Goal: Task Accomplishment & Management: Use online tool/utility

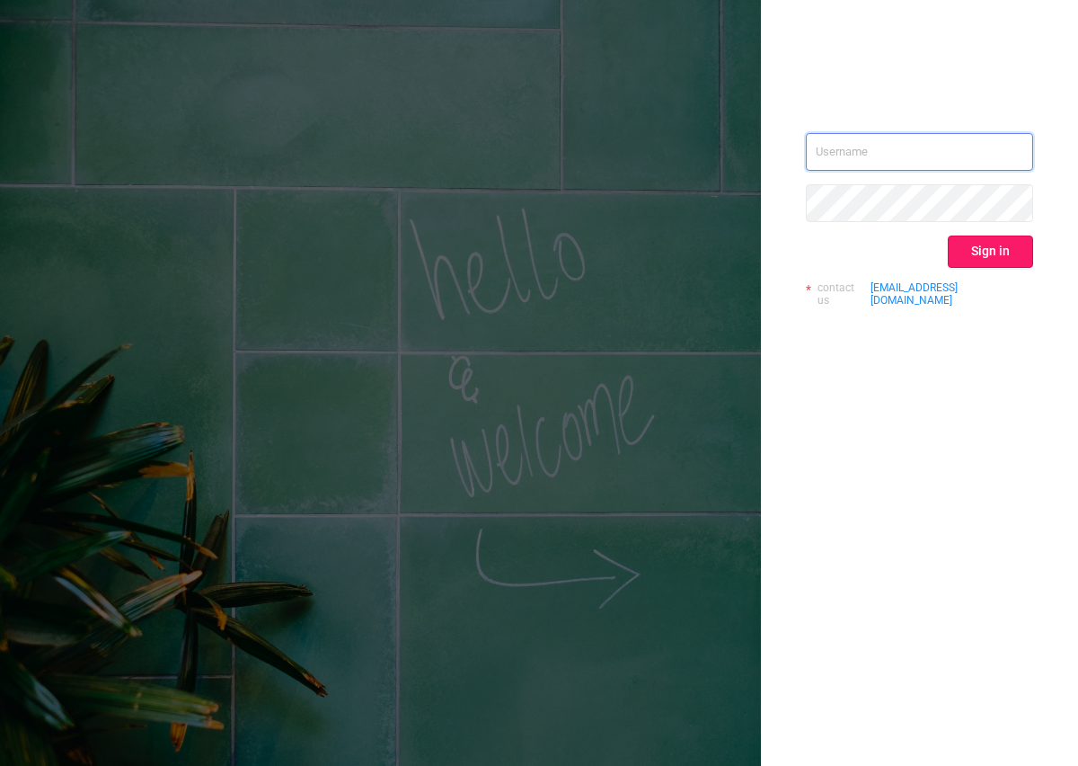
type input "[PERSON_NAME][EMAIL_ADDRESS][DOMAIN_NAME]"
click at [995, 256] on button "Sign in" at bounding box center [990, 251] width 85 height 32
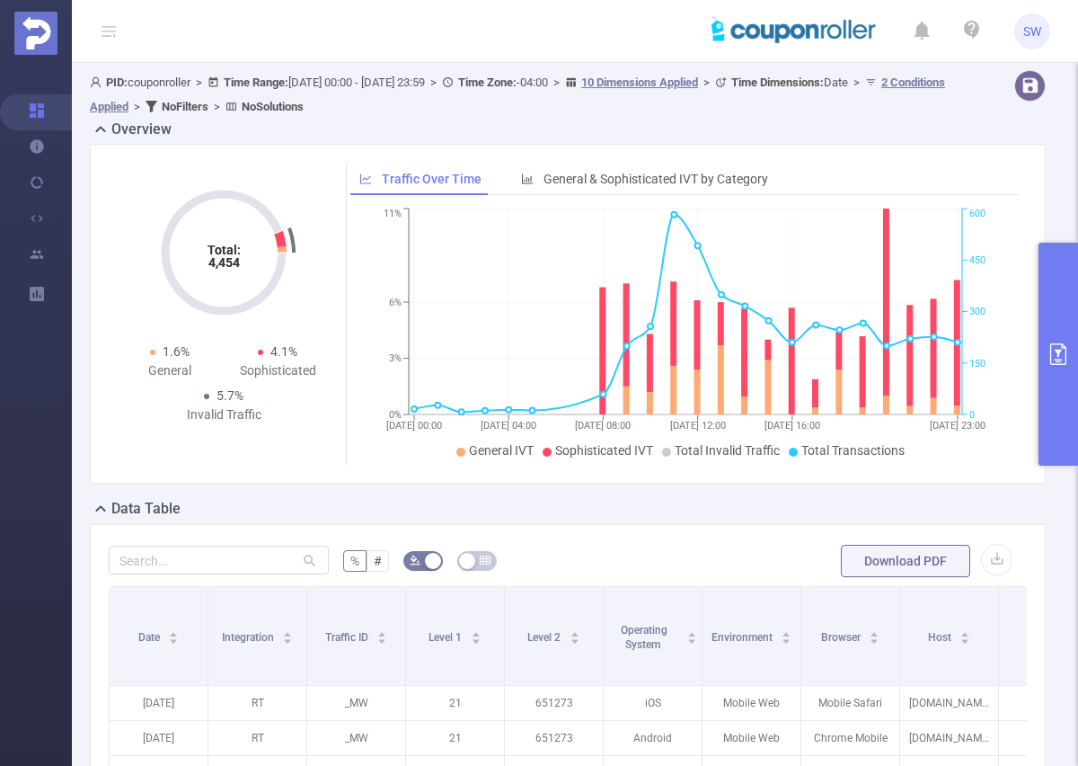
click at [1061, 357] on icon "primary" at bounding box center [1059, 354] width 22 height 22
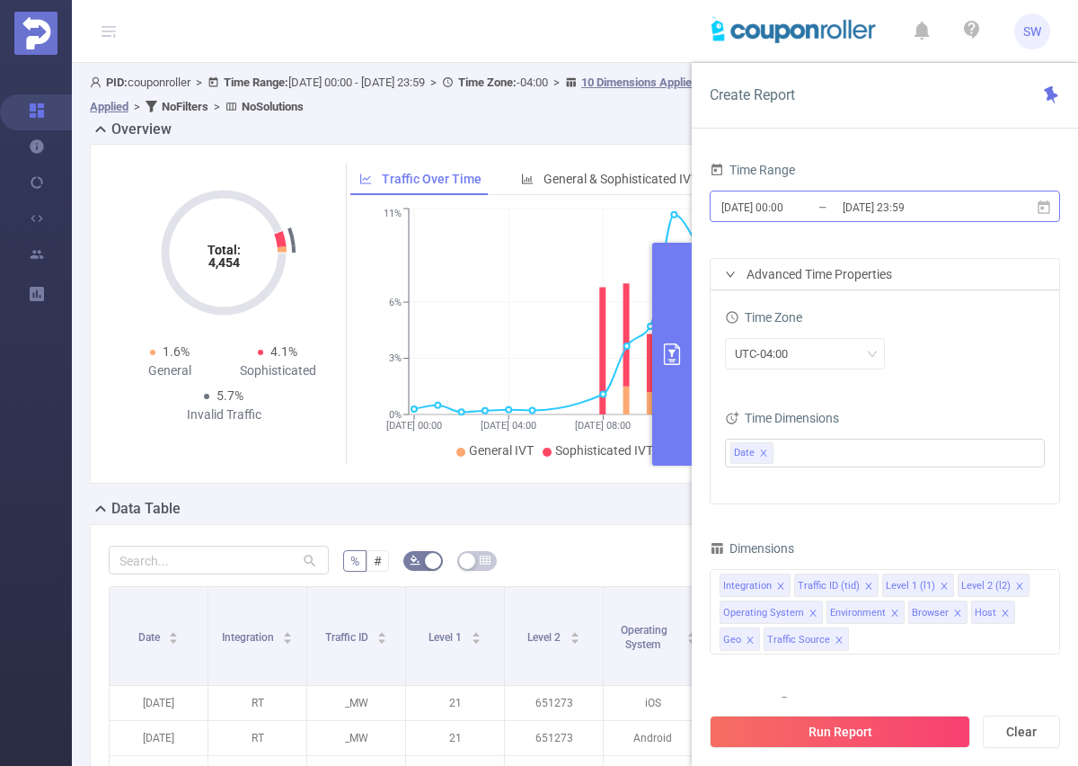
click at [760, 207] on input "[DATE] 00:00" at bounding box center [793, 207] width 146 height 24
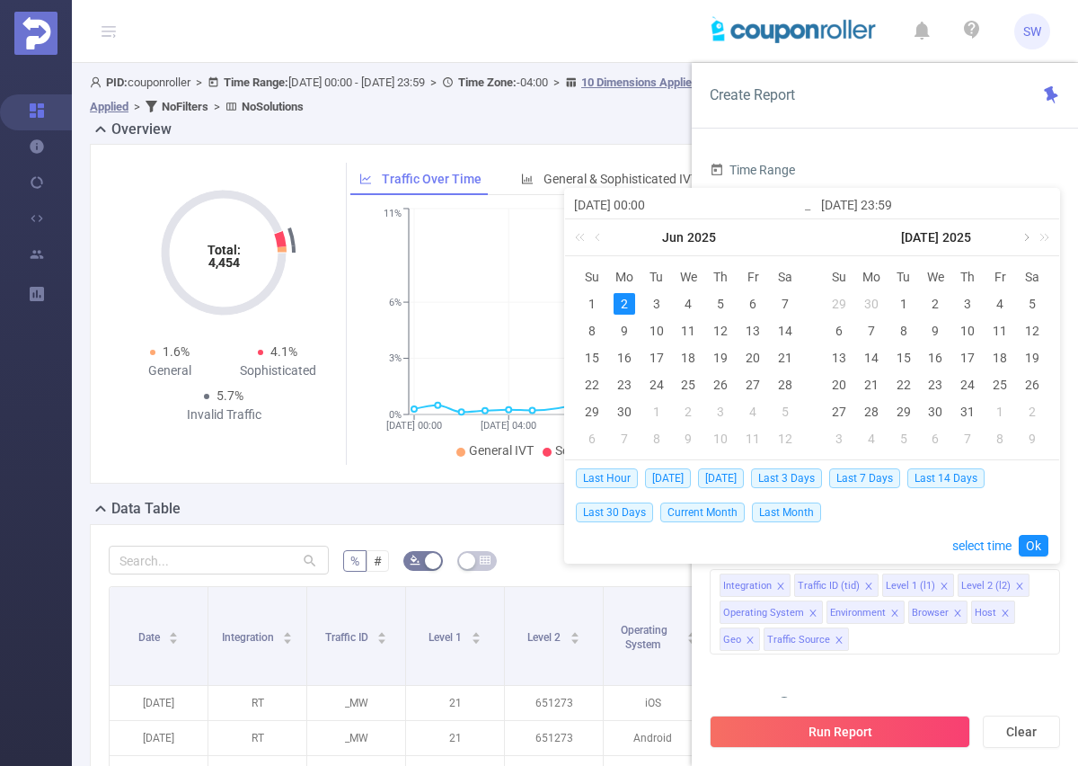
click at [1022, 236] on link at bounding box center [1025, 237] width 16 height 36
click at [901, 325] on div "9" at bounding box center [904, 331] width 22 height 22
click at [931, 323] on div "10" at bounding box center [936, 331] width 22 height 22
type input "[DATE] 00:00"
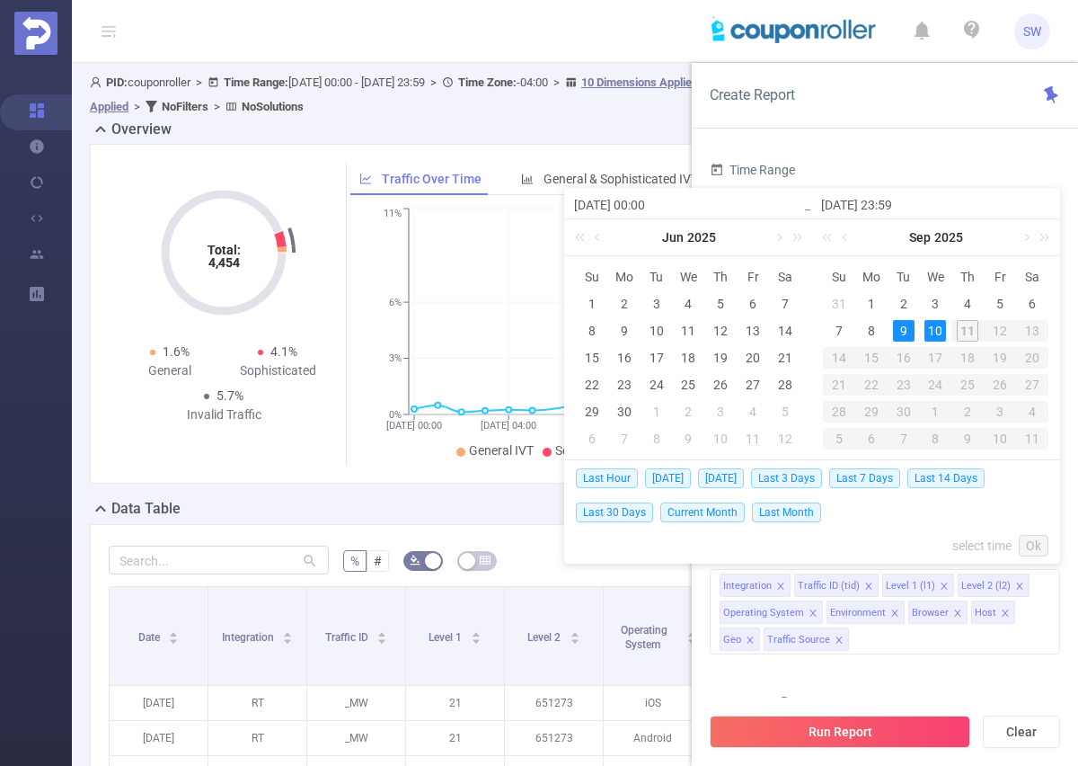
type input "[DATE] 23:59"
type input "[DATE] 00:00"
type input "[DATE] 23:59"
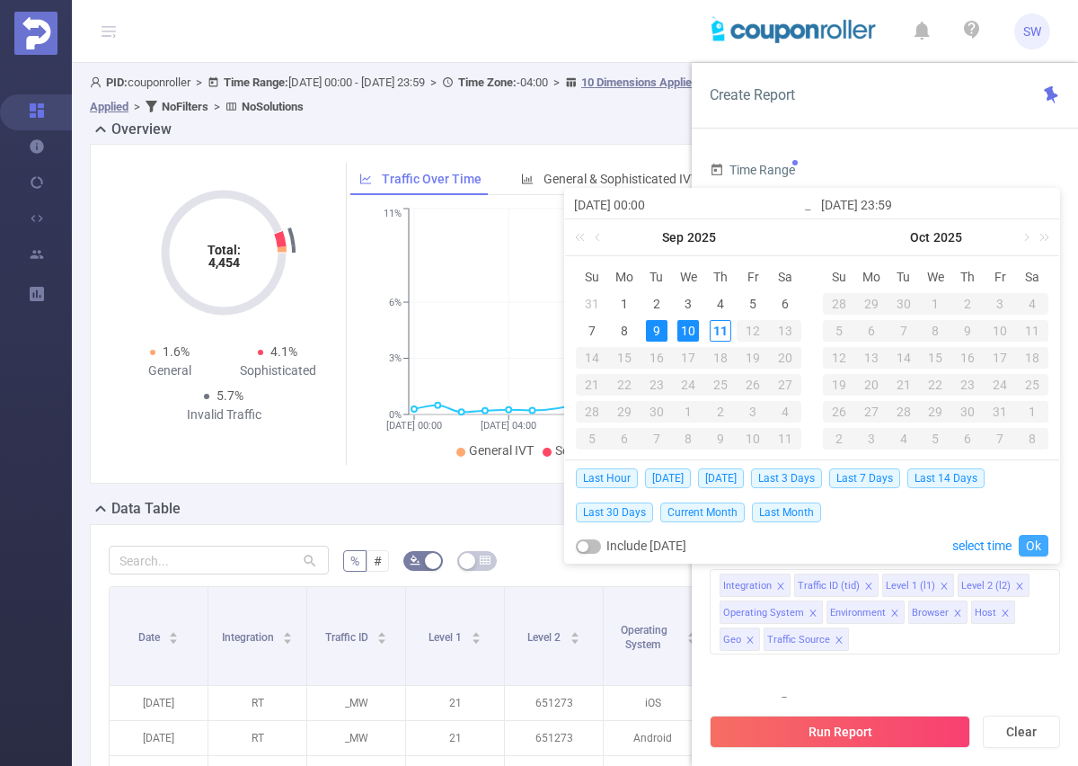
click at [1034, 543] on link "Ok" at bounding box center [1034, 546] width 30 height 22
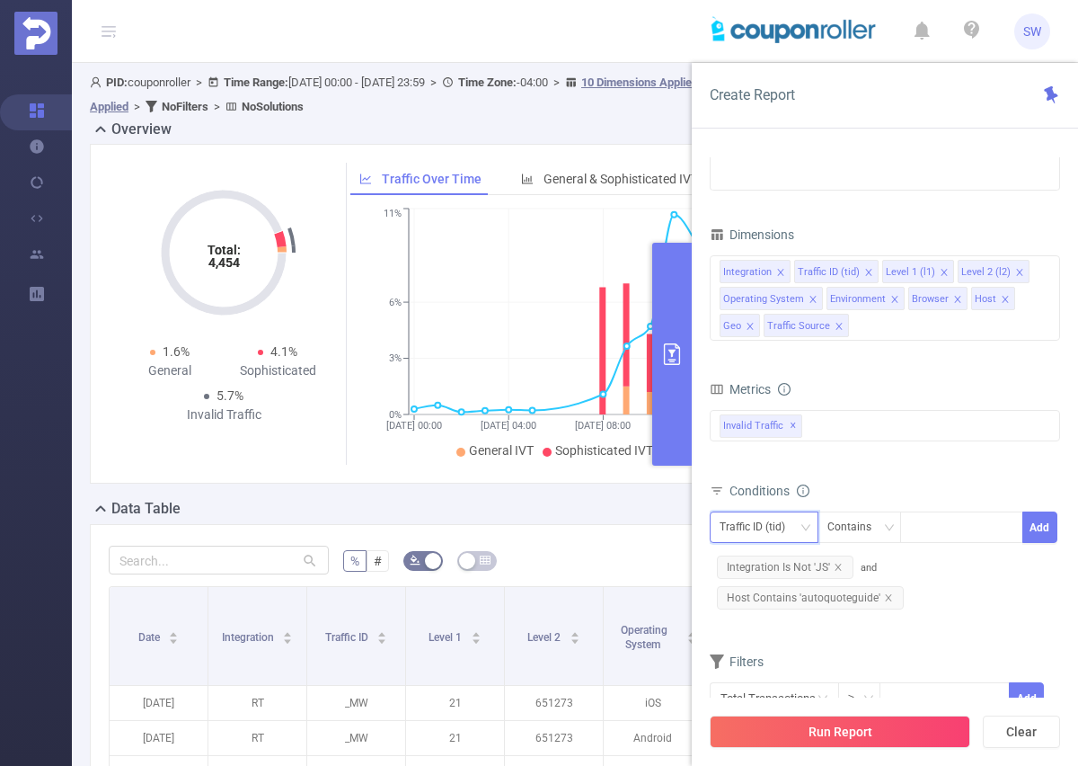
click at [814, 528] on div "Traffic ID (tid)" at bounding box center [764, 526] width 109 height 31
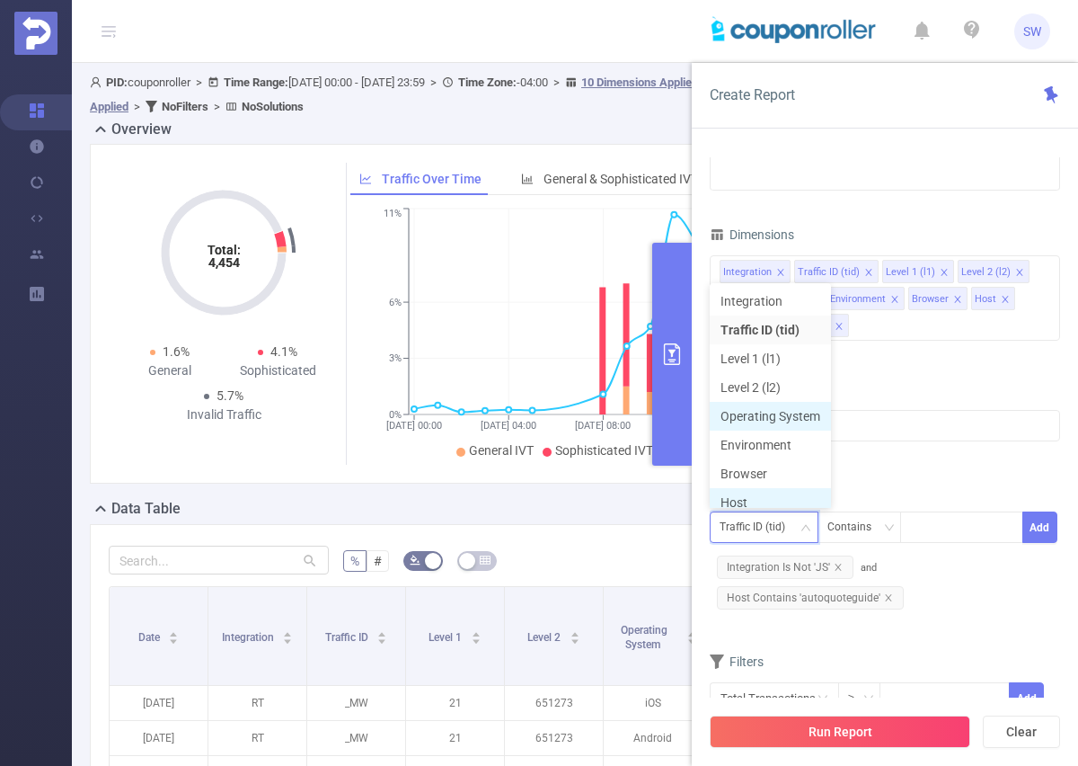
scroll to position [9, 0]
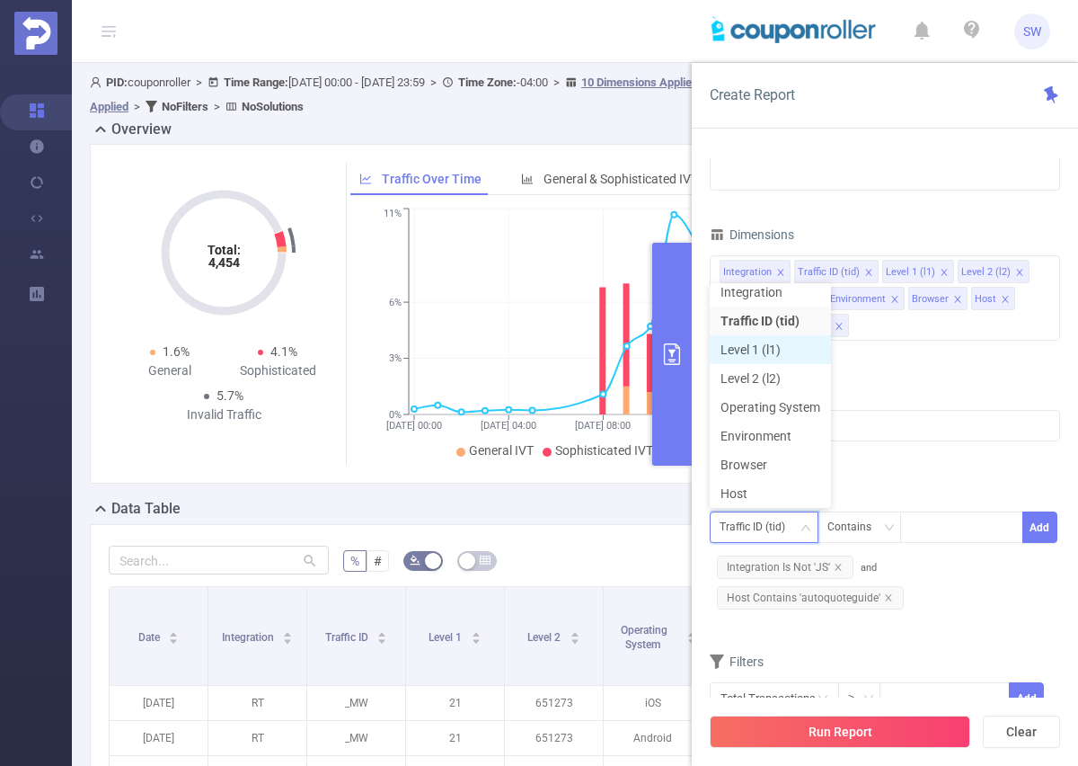
click at [785, 350] on li "Level 1 (l1)" at bounding box center [770, 349] width 121 height 29
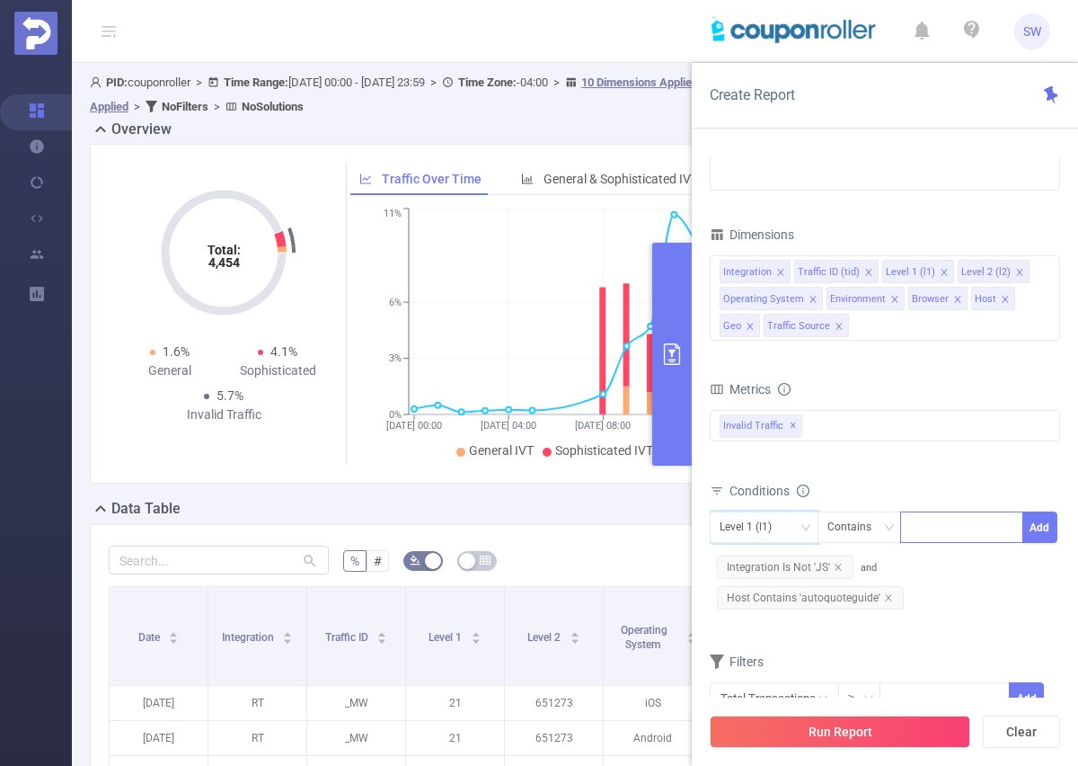
click at [918, 531] on div at bounding box center [961, 527] width 103 height 30
type input "222"
click at [944, 559] on li "222" at bounding box center [961, 564] width 123 height 29
click at [1041, 519] on button "Add" at bounding box center [1040, 526] width 35 height 31
click at [806, 524] on icon "icon: down" at bounding box center [806, 527] width 11 height 11
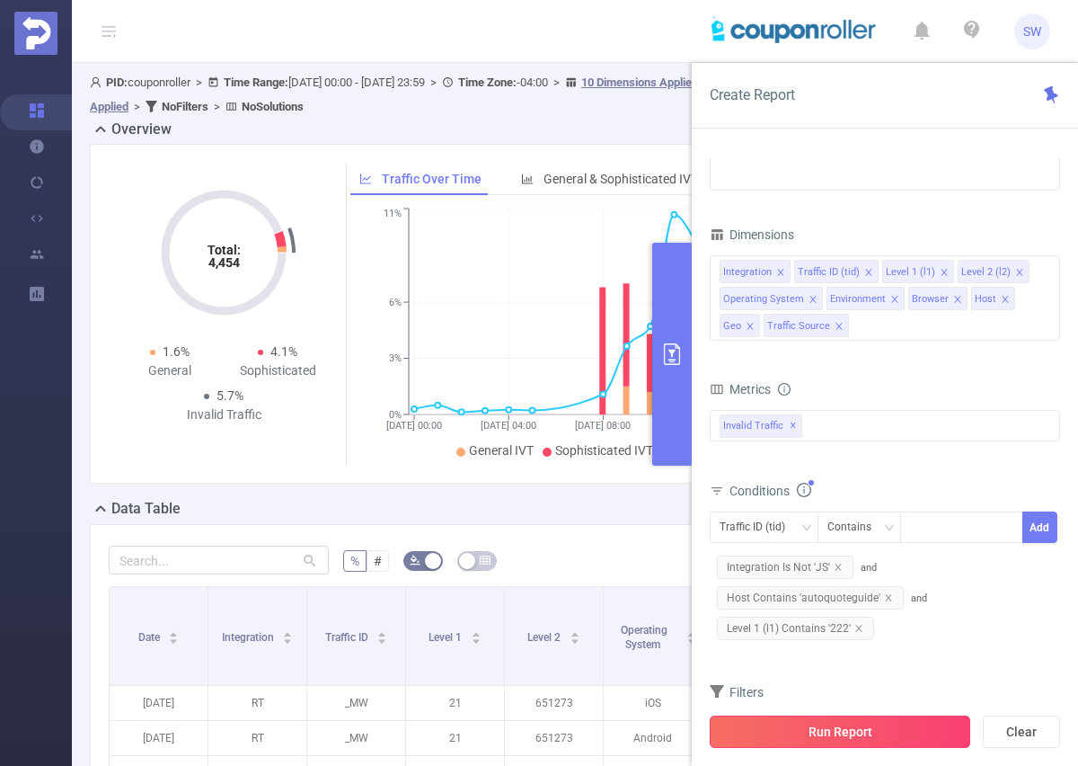
click at [925, 732] on button "Run Report" at bounding box center [840, 731] width 261 height 32
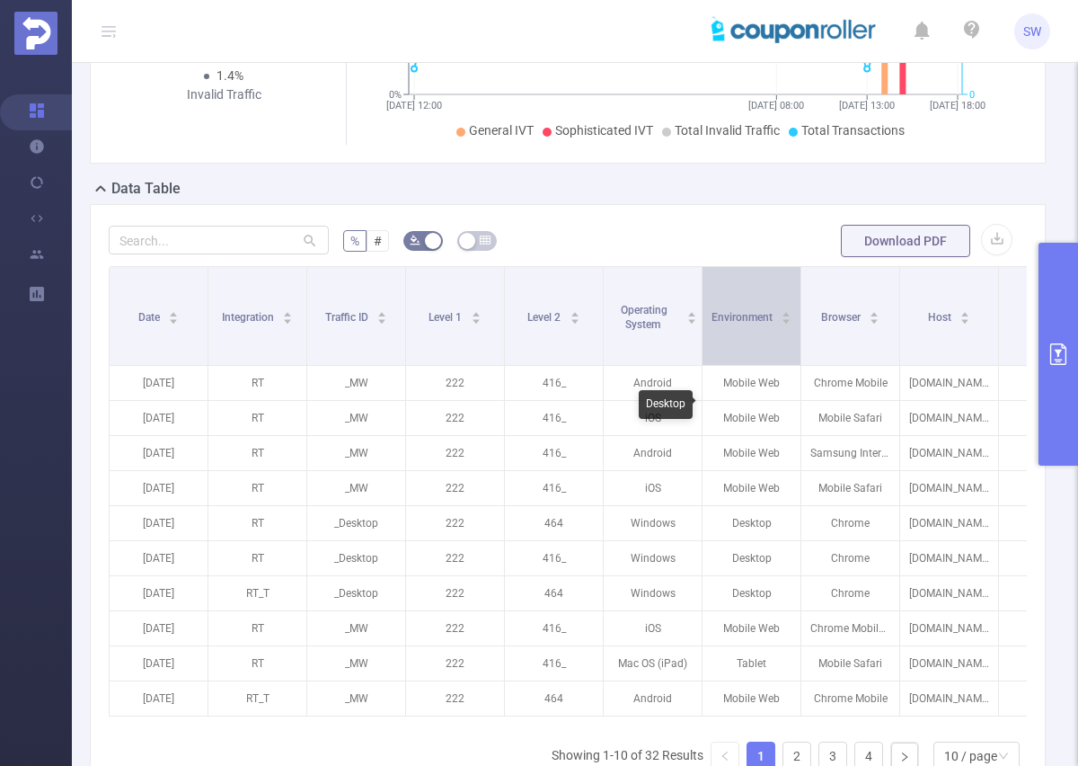
scroll to position [266, 0]
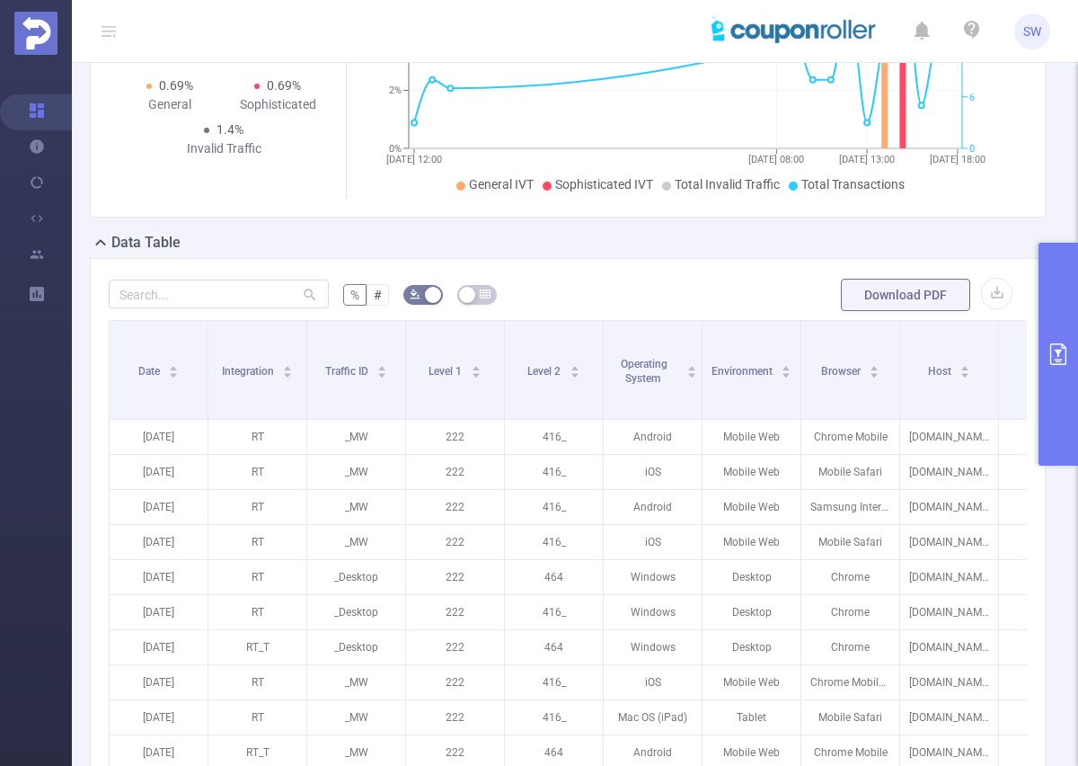
click at [1049, 342] on button "primary" at bounding box center [1059, 354] width 40 height 223
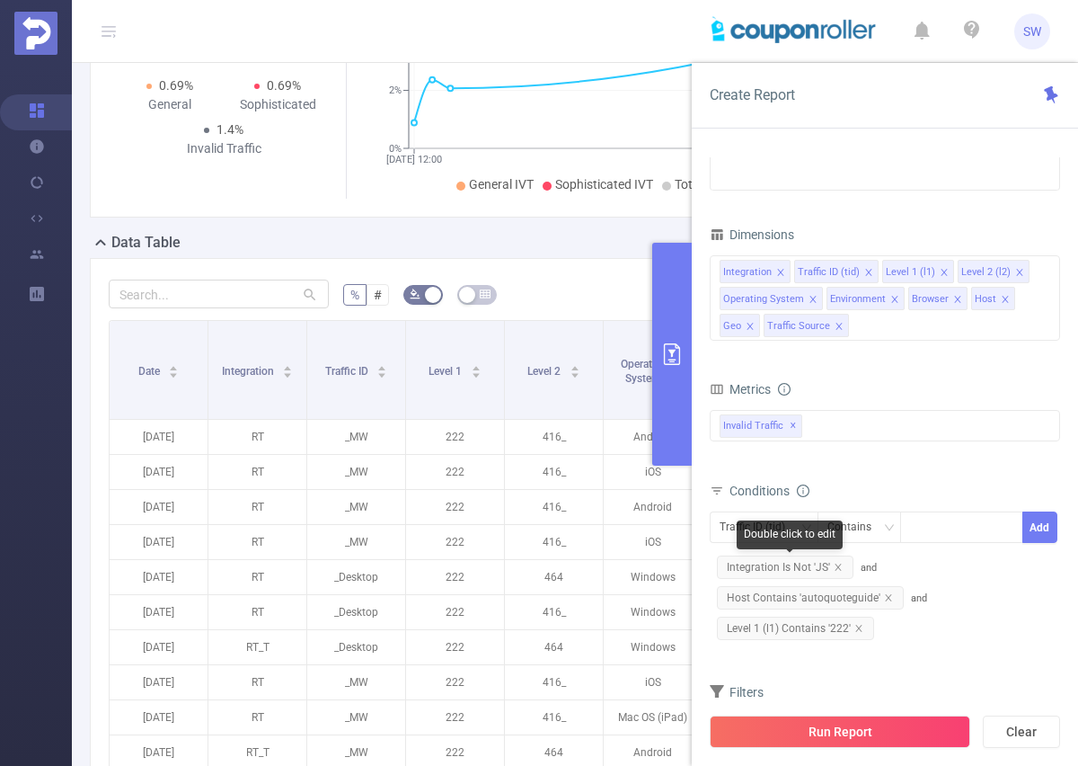
click at [844, 564] on span "Integration Is Not 'JS'" at bounding box center [785, 566] width 137 height 23
click at [841, 565] on icon "icon: close" at bounding box center [838, 567] width 9 height 9
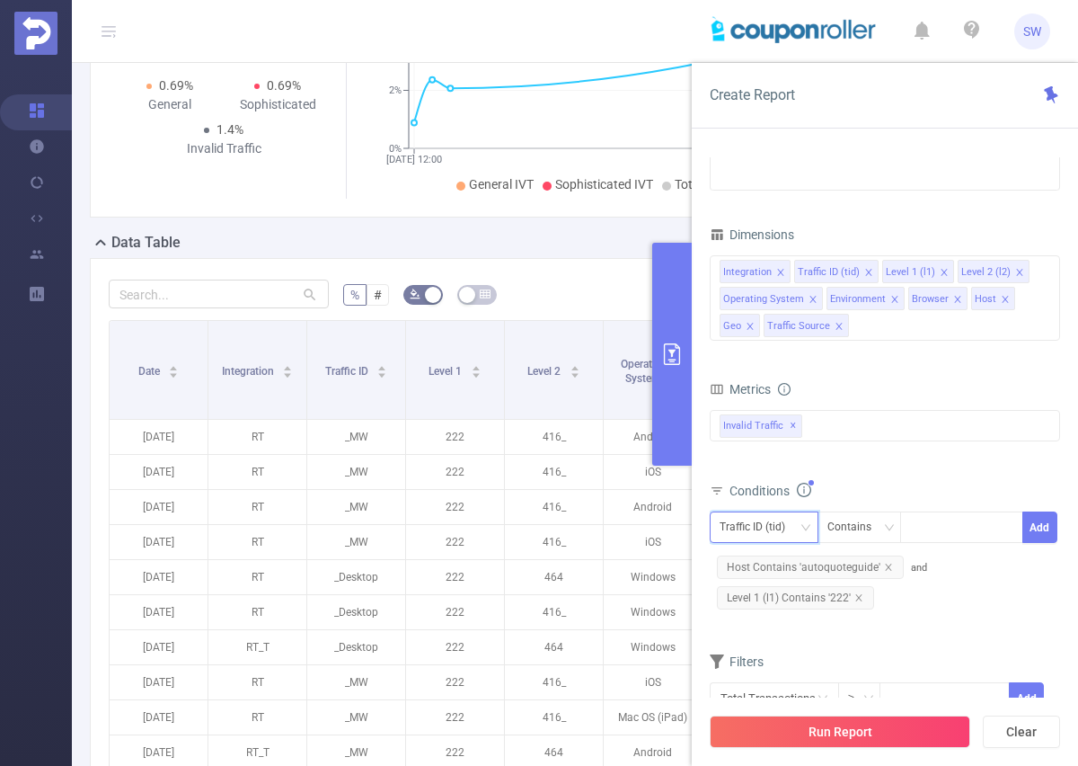
click at [803, 531] on icon "icon: down" at bounding box center [806, 527] width 11 height 11
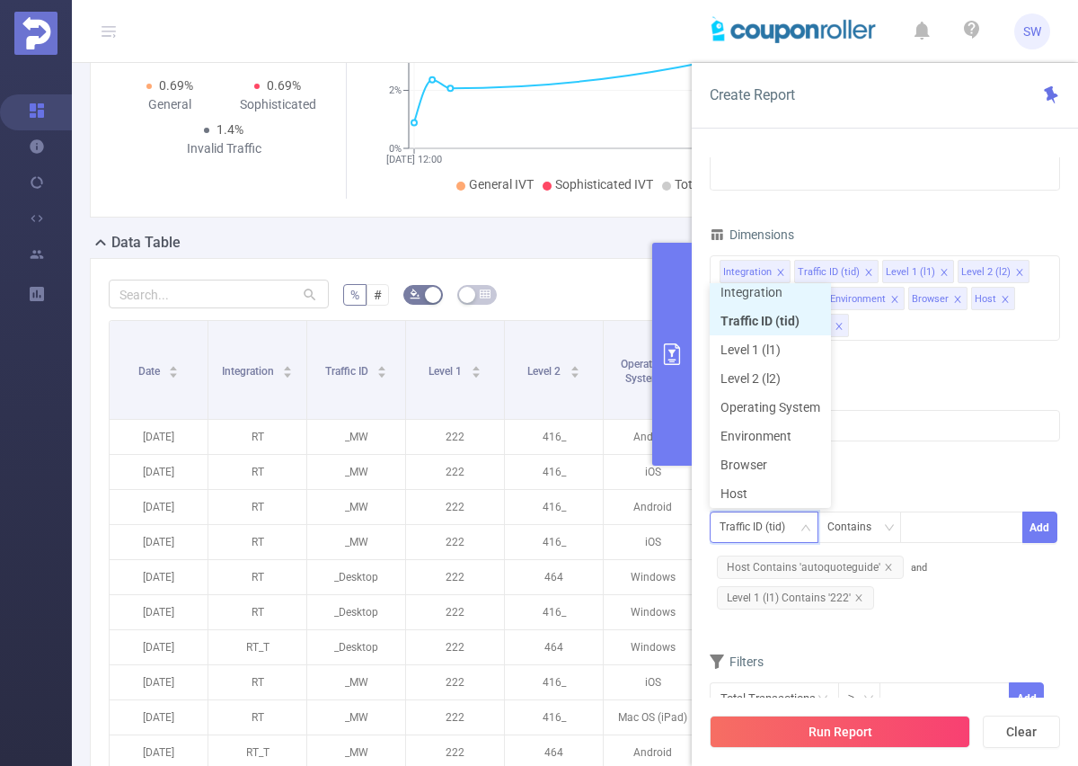
scroll to position [4, 0]
click at [765, 299] on li "Integration" at bounding box center [770, 297] width 121 height 29
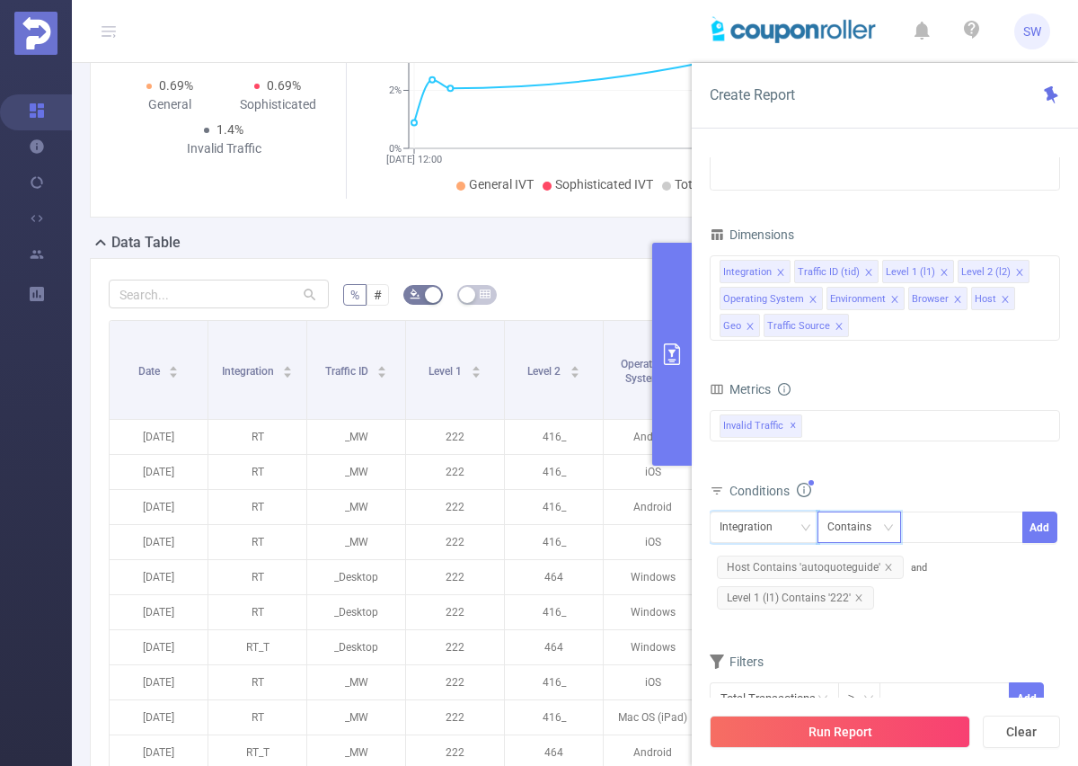
click at [883, 528] on div "Contains" at bounding box center [860, 527] width 65 height 30
click at [881, 588] on li "Is" at bounding box center [877, 593] width 120 height 29
click at [940, 535] on div at bounding box center [961, 527] width 103 height 30
type input "JS"
click at [981, 571] on li "JS" at bounding box center [961, 564] width 123 height 29
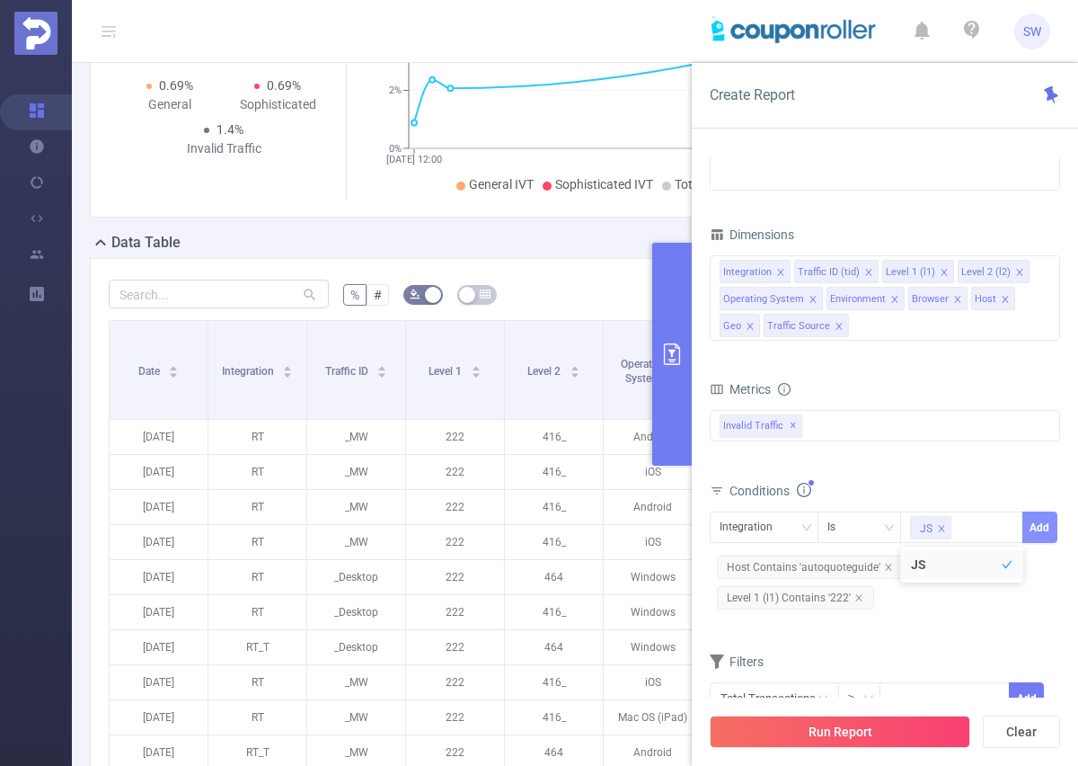
click at [1038, 528] on button "Add" at bounding box center [1040, 526] width 35 height 31
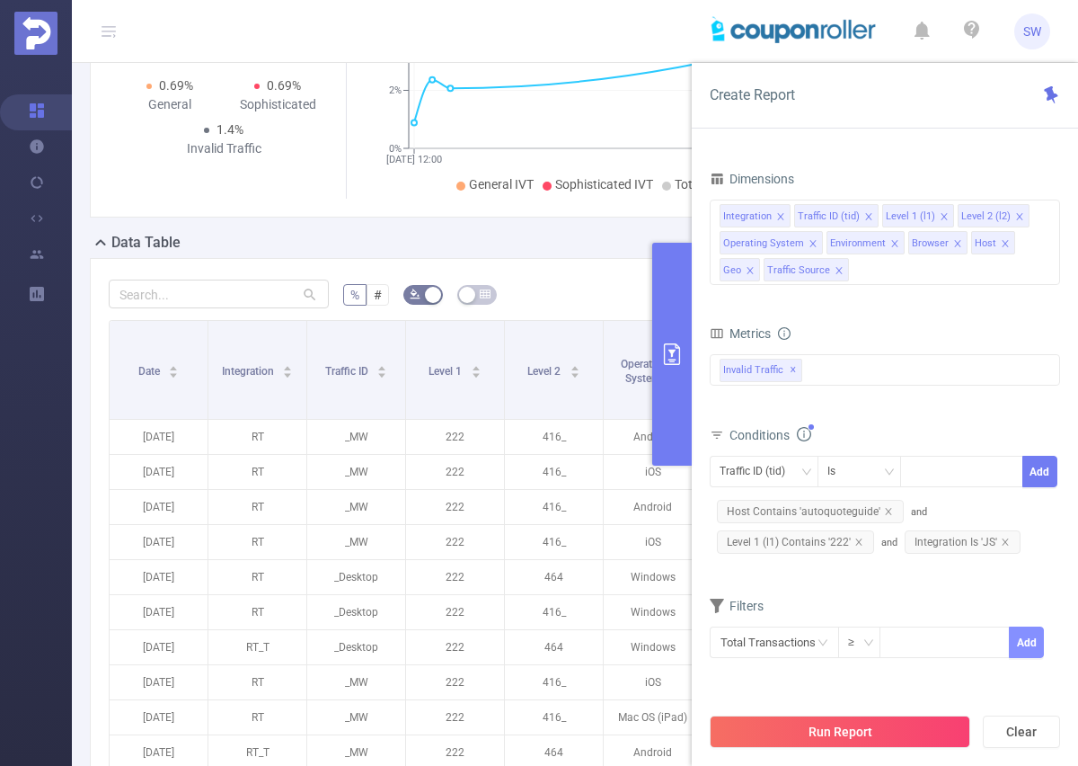
click at [1019, 643] on button "Add" at bounding box center [1026, 641] width 35 height 31
click at [895, 740] on button "Run Report" at bounding box center [840, 731] width 261 height 32
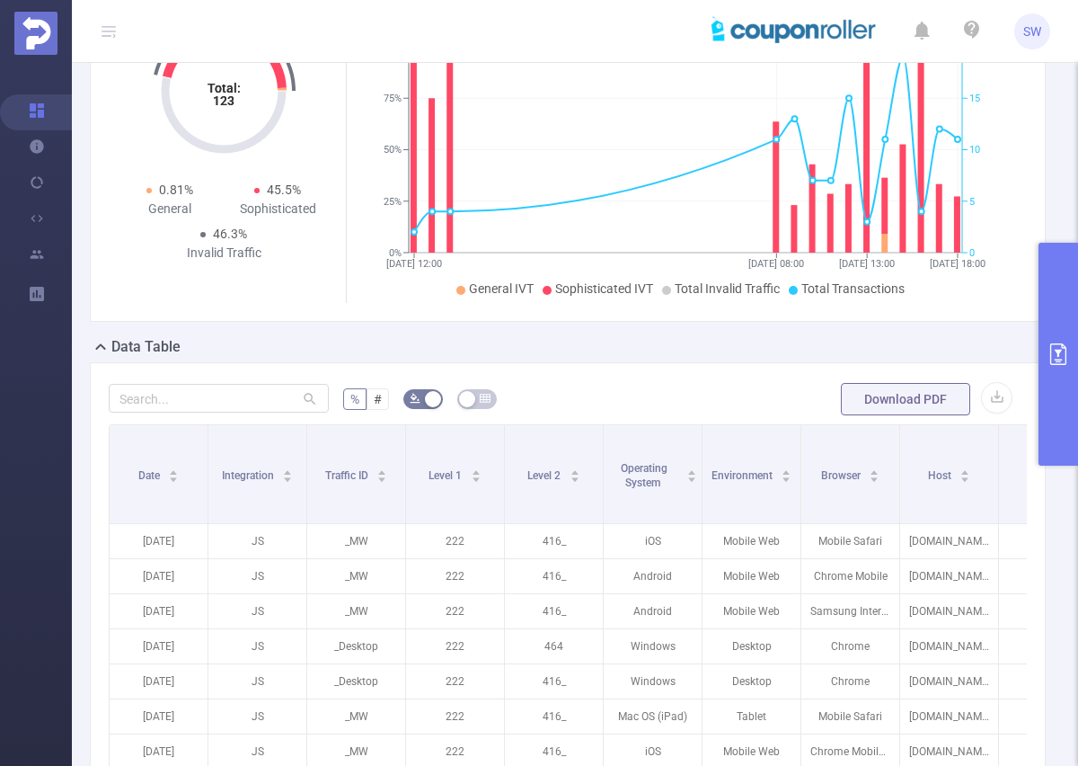
click at [1053, 350] on icon "primary" at bounding box center [1059, 354] width 22 height 22
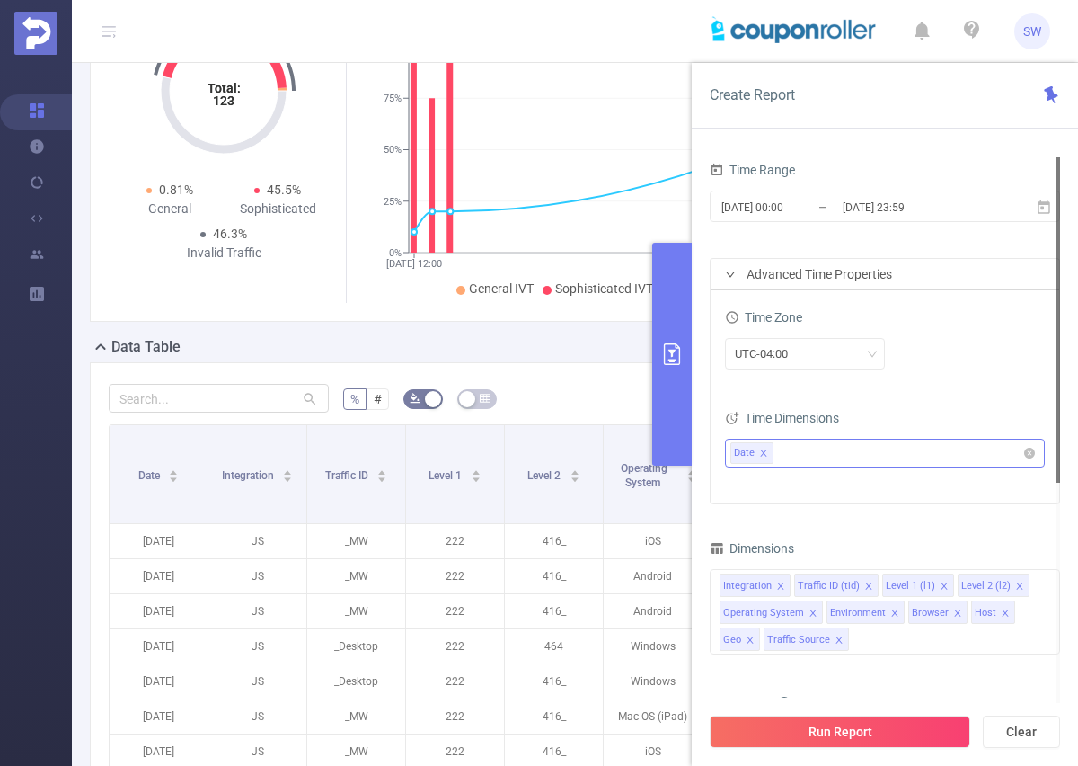
click at [762, 455] on icon "icon: close" at bounding box center [763, 452] width 9 height 9
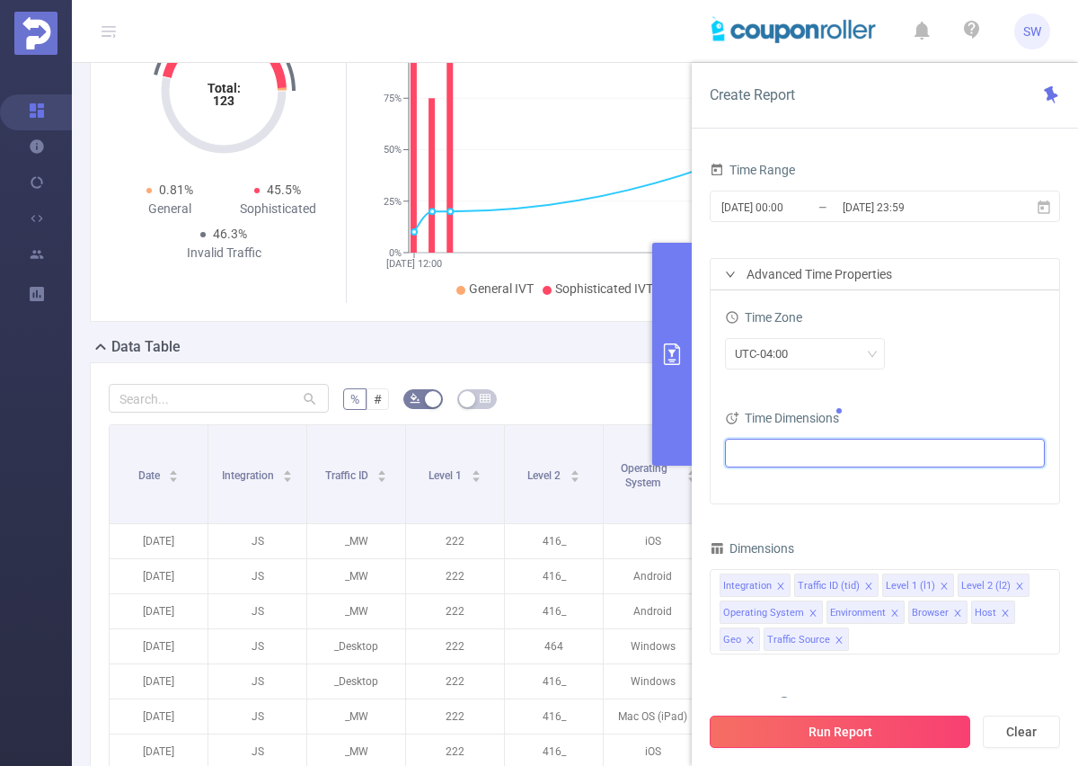
click at [840, 724] on button "Run Report" at bounding box center [840, 731] width 261 height 32
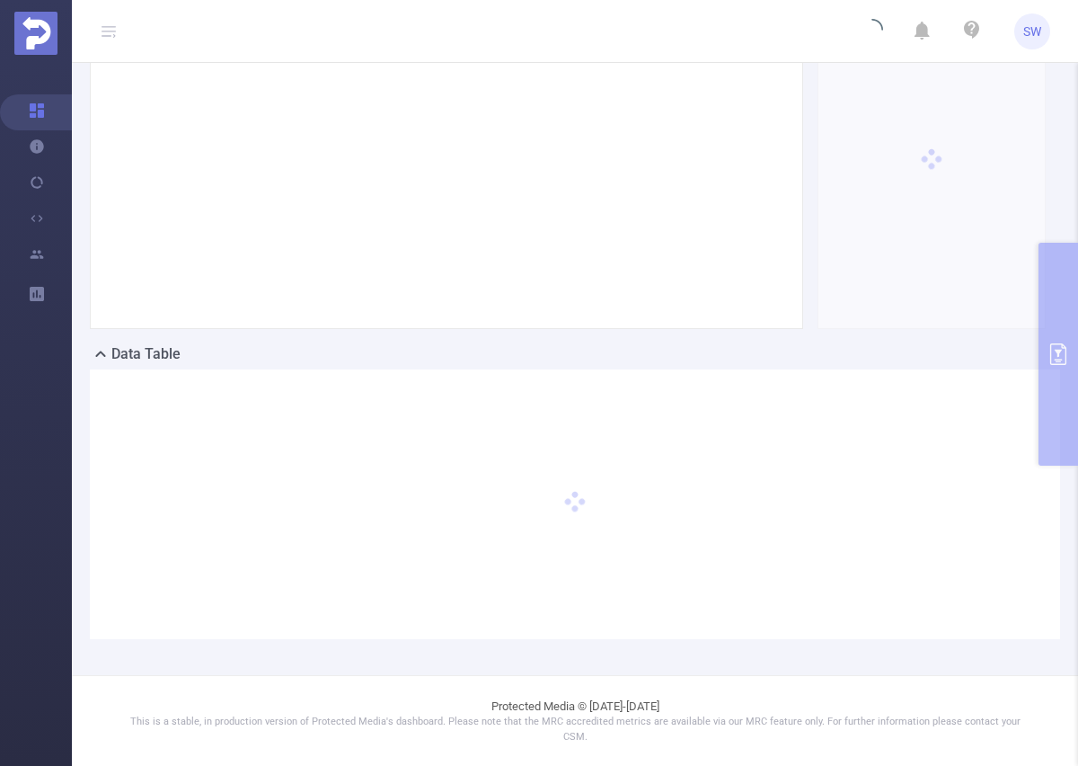
scroll to position [139, 0]
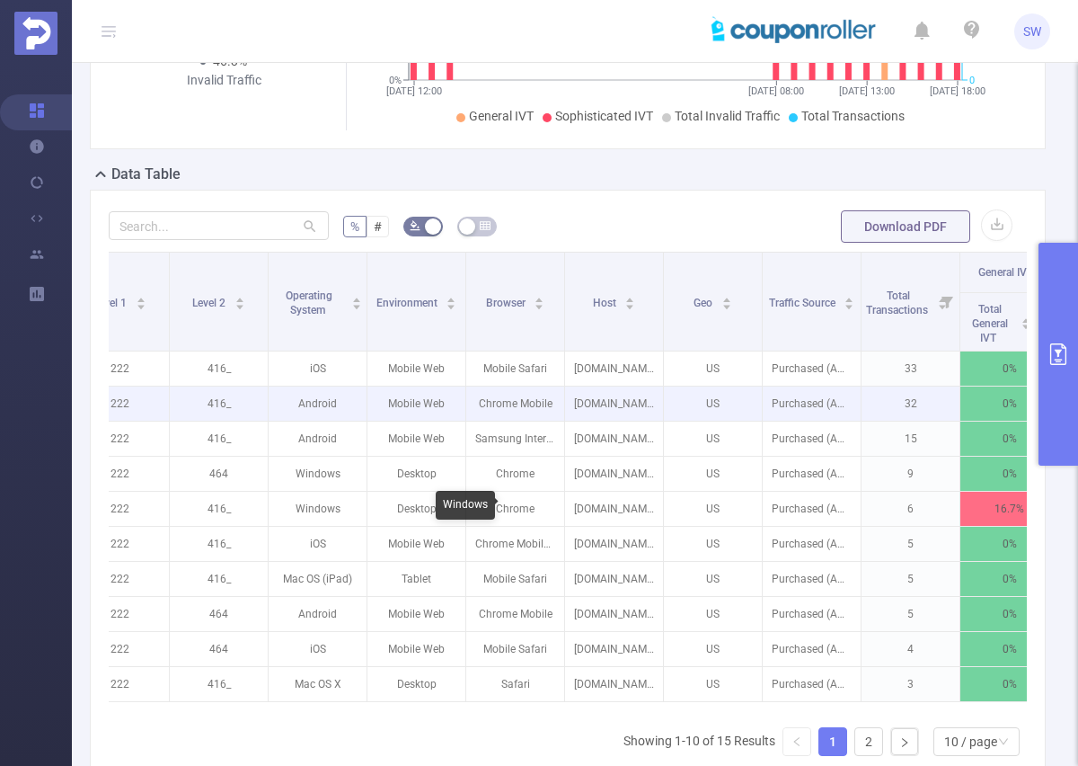
scroll to position [0, 243]
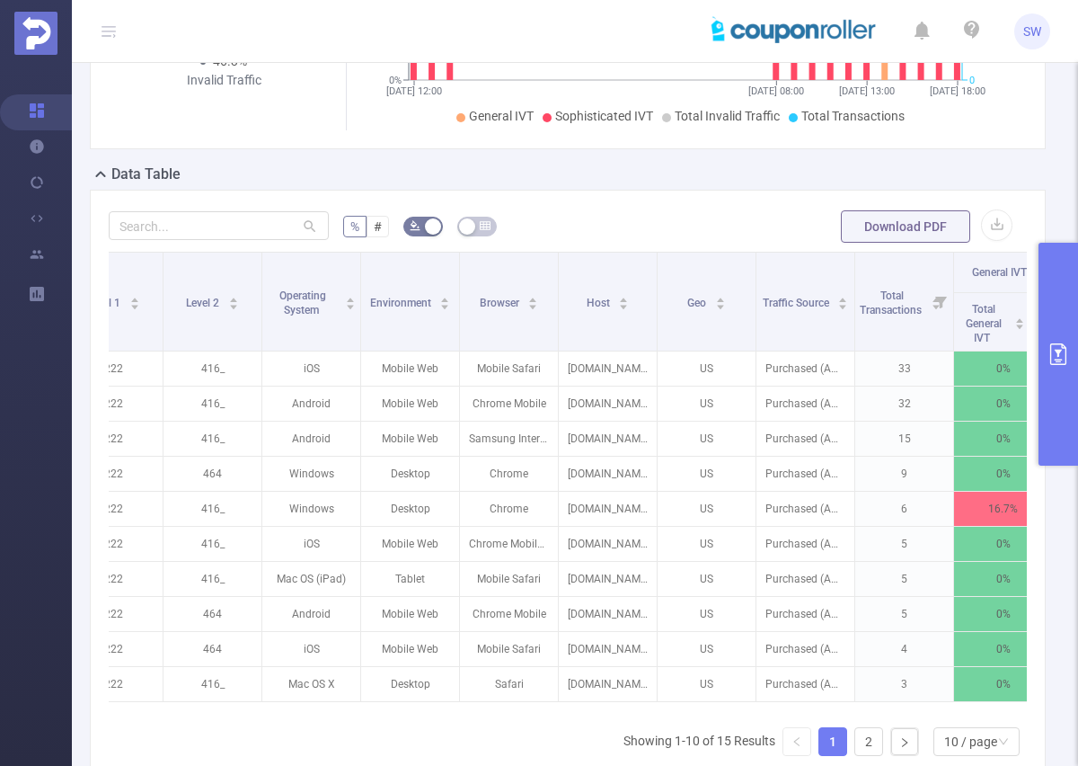
click at [1062, 349] on icon "primary" at bounding box center [1059, 354] width 22 height 22
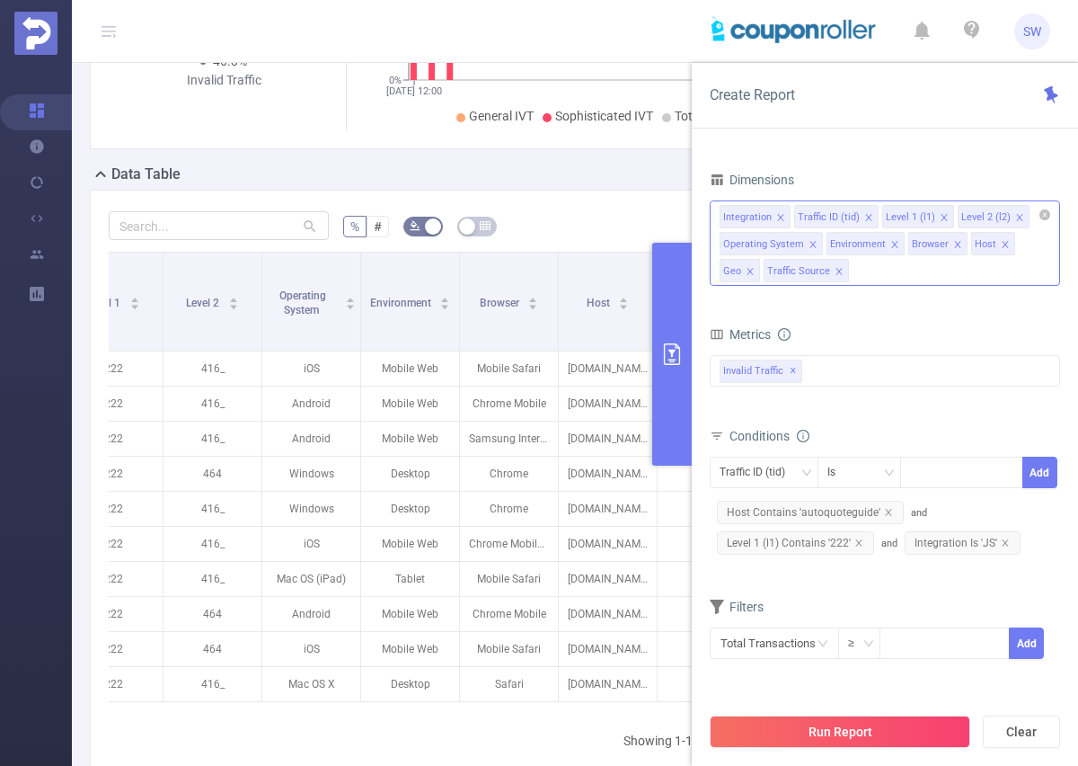
click at [751, 269] on icon "icon: close" at bounding box center [750, 271] width 6 height 6
click at [1001, 241] on icon "icon: close" at bounding box center [1005, 244] width 9 height 9
click at [1002, 243] on icon "icon: close" at bounding box center [1005, 244] width 6 height 6
click at [793, 271] on icon "icon: close" at bounding box center [795, 271] width 9 height 9
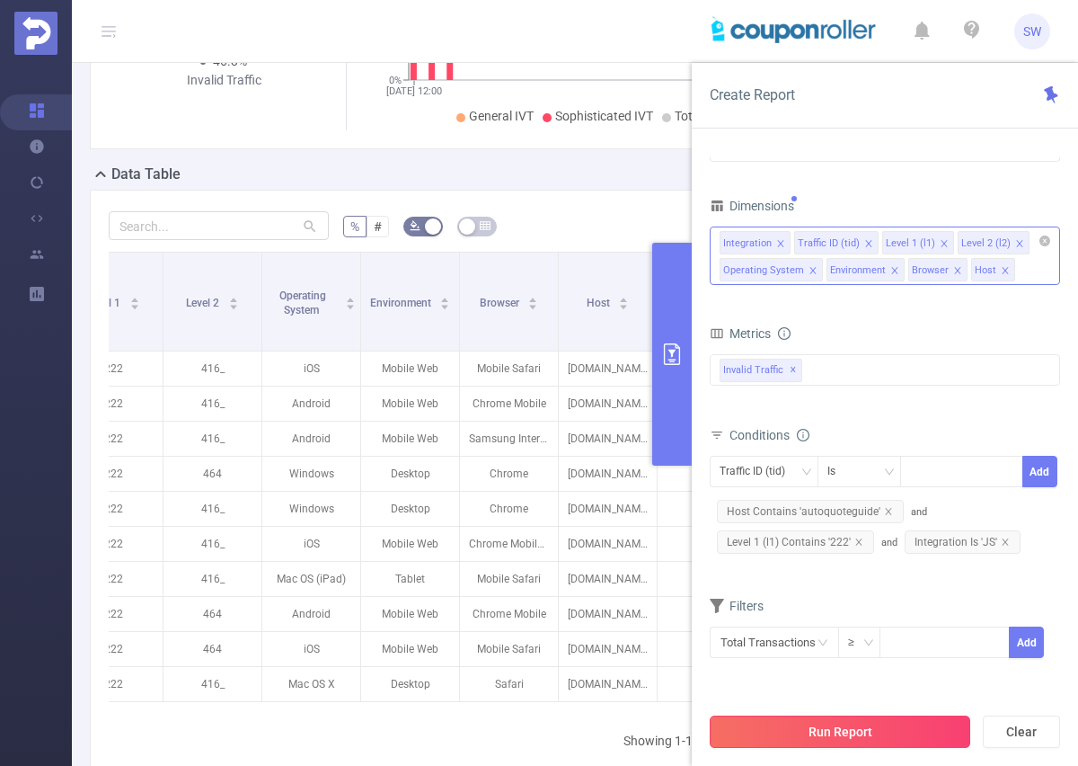
click at [843, 730] on button "Run Report" at bounding box center [840, 731] width 261 height 32
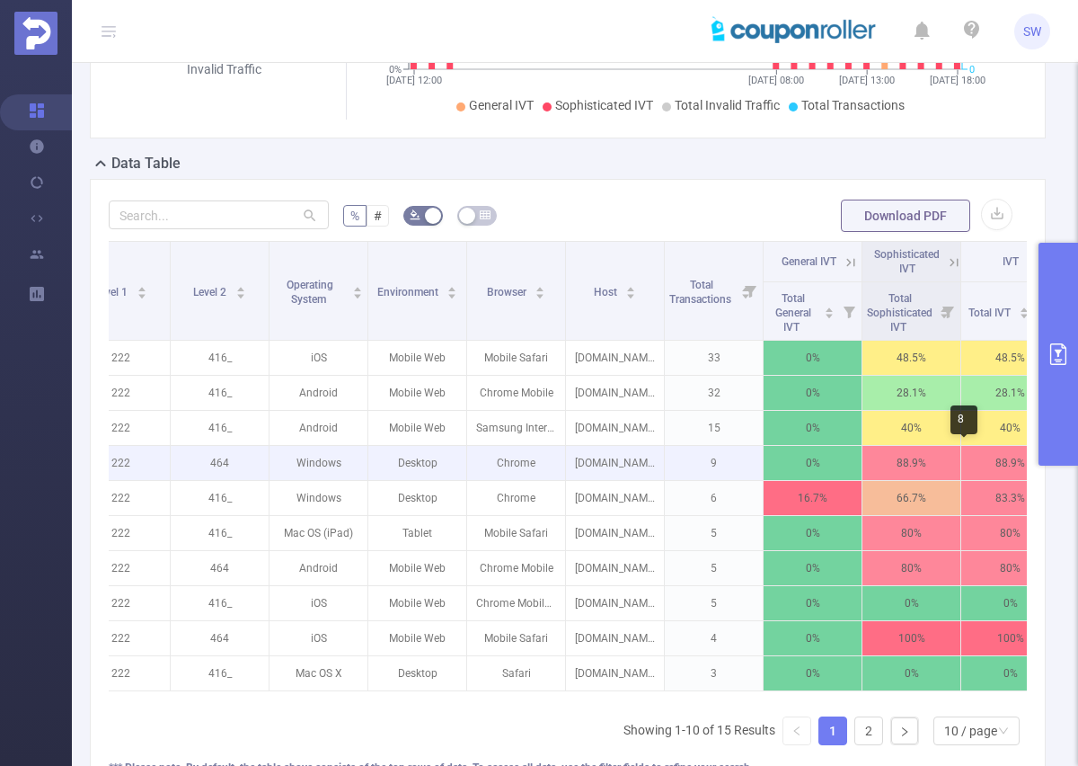
scroll to position [0, 272]
